Goal: Transaction & Acquisition: Purchase product/service

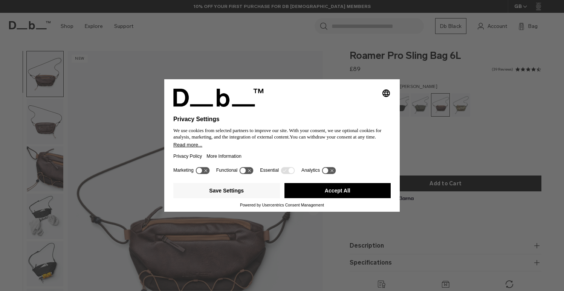
click at [340, 195] on button "Accept All" at bounding box center [338, 190] width 107 height 15
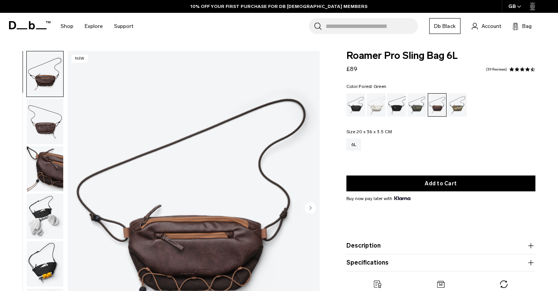
click at [419, 106] on div "Forest Green" at bounding box center [417, 104] width 19 height 23
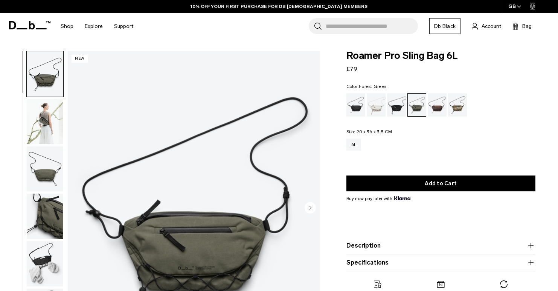
click at [48, 127] on img "button" at bounding box center [45, 121] width 37 height 45
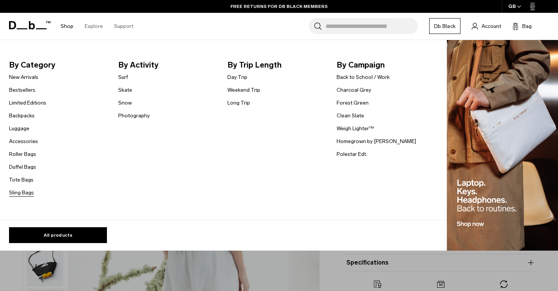
click at [20, 194] on link "Sling Bags" at bounding box center [21, 192] width 25 height 8
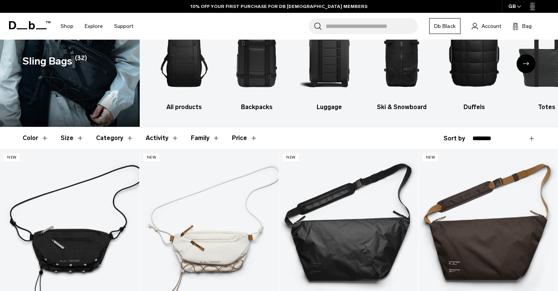
scroll to position [69, 0]
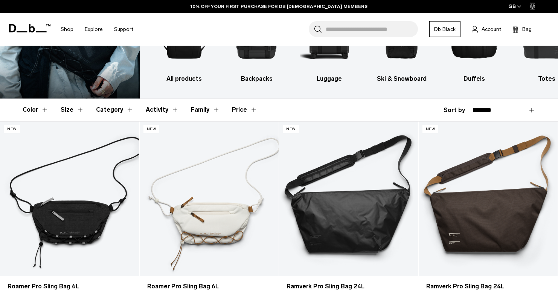
click at [71, 110] on button "Size" at bounding box center [72, 110] width 23 height 22
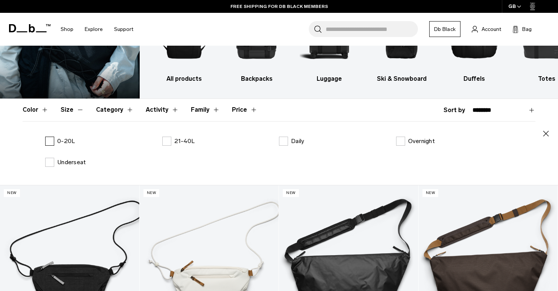
click at [50, 139] on label "0-20L" at bounding box center [60, 140] width 30 height 9
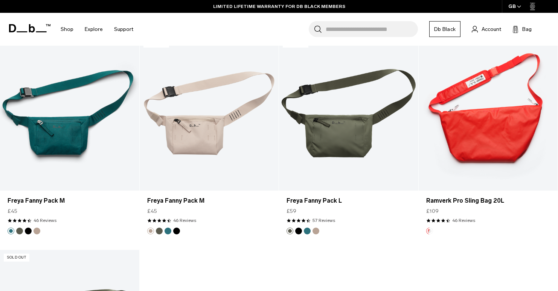
scroll to position [1503, 0]
